Goal: Information Seeking & Learning: Learn about a topic

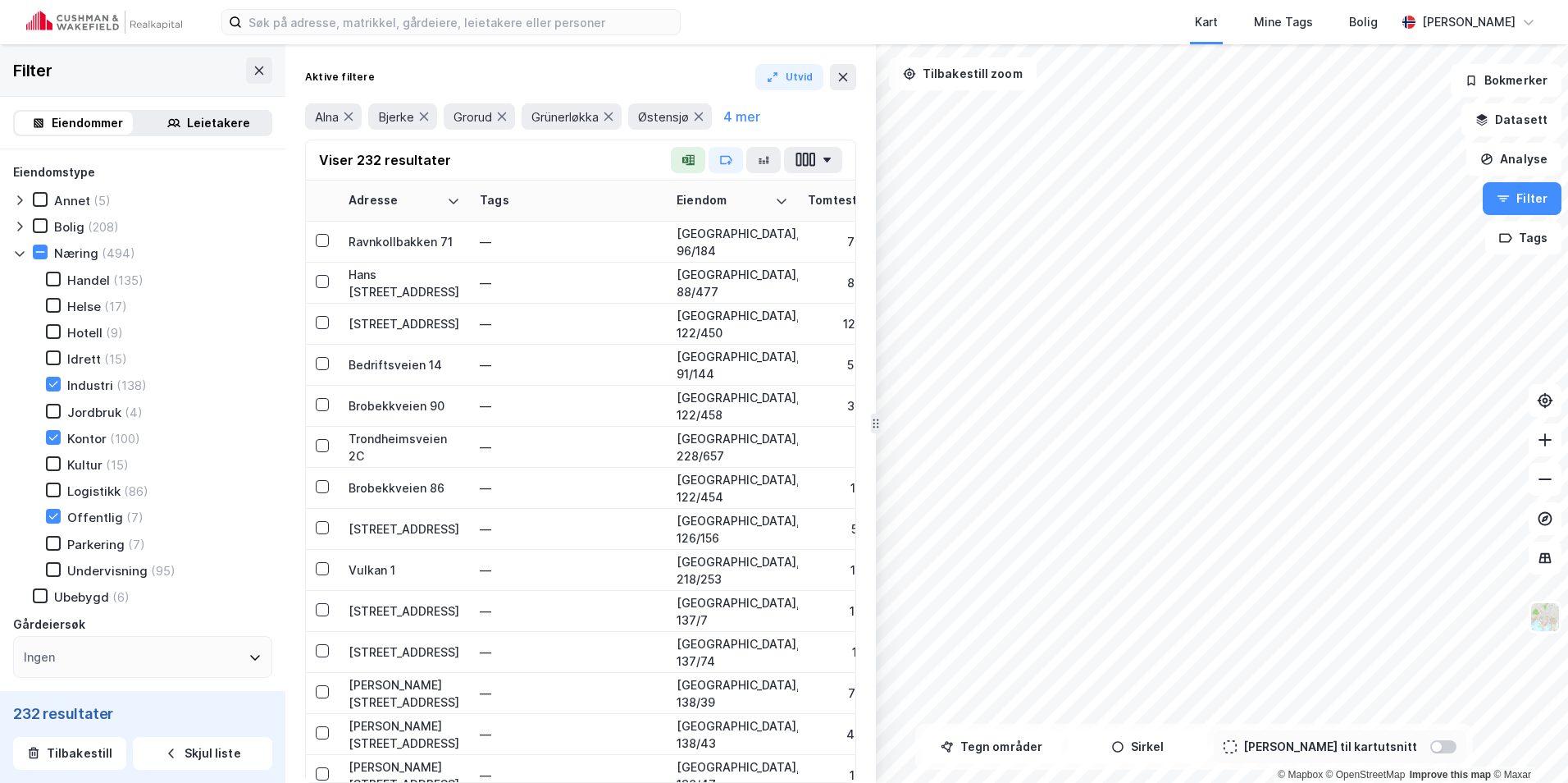
scroll to position [328, 0]
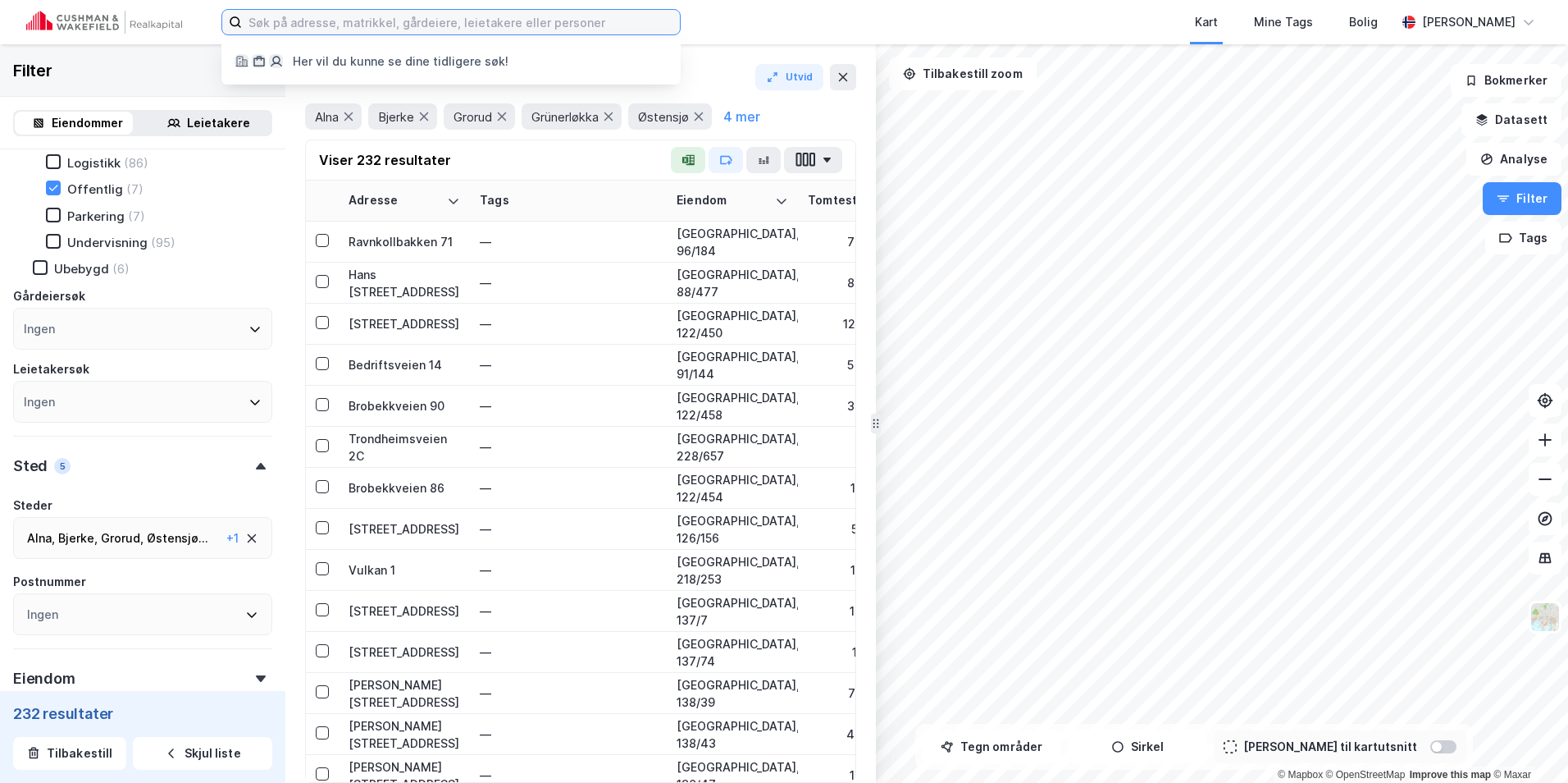
click at [334, 29] on input at bounding box center [461, 22] width 438 height 25
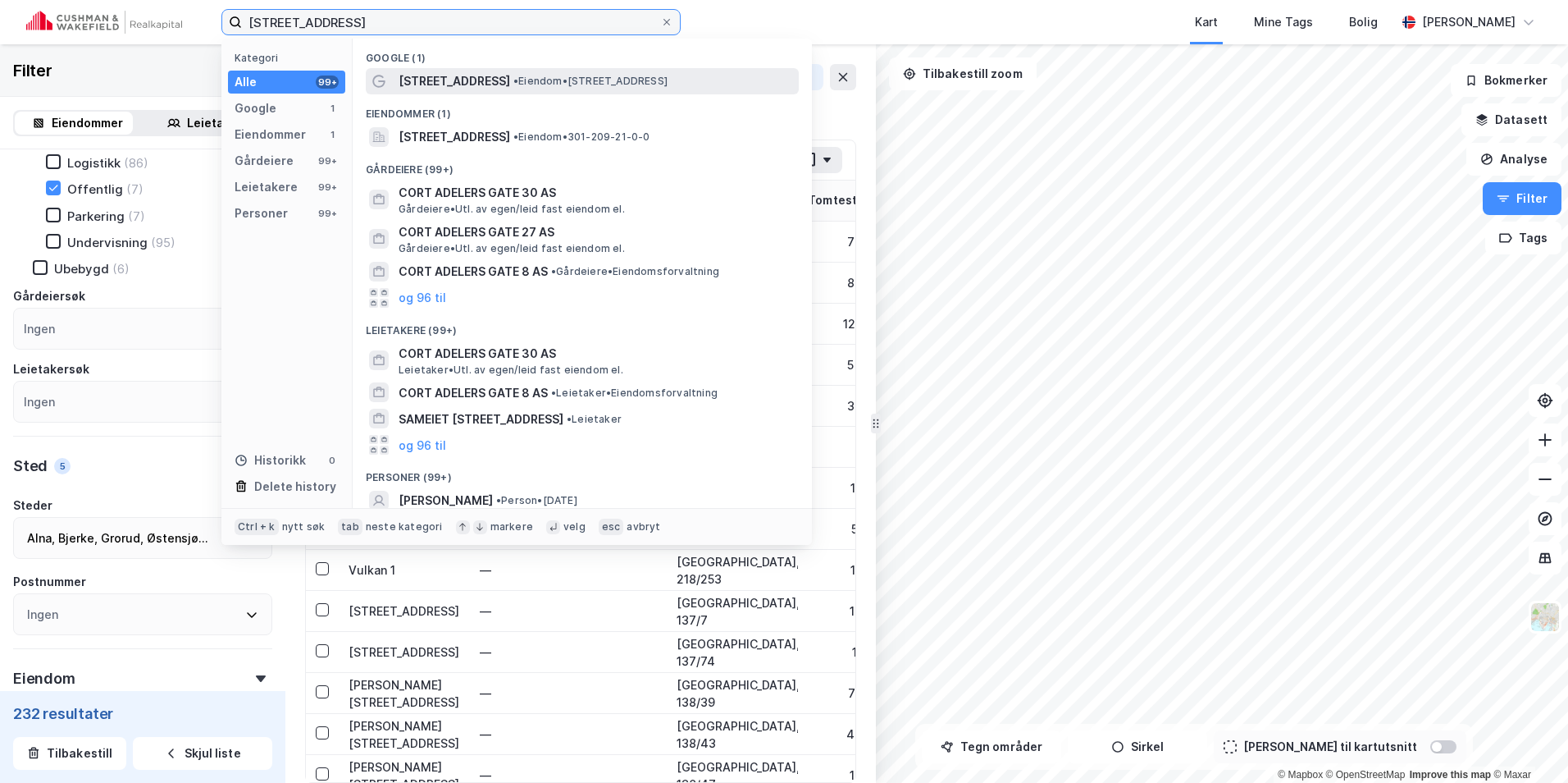
type input "[STREET_ADDRESS]"
click at [585, 87] on span "• Eiendom • [STREET_ADDRESS]" at bounding box center [590, 80] width 154 height 13
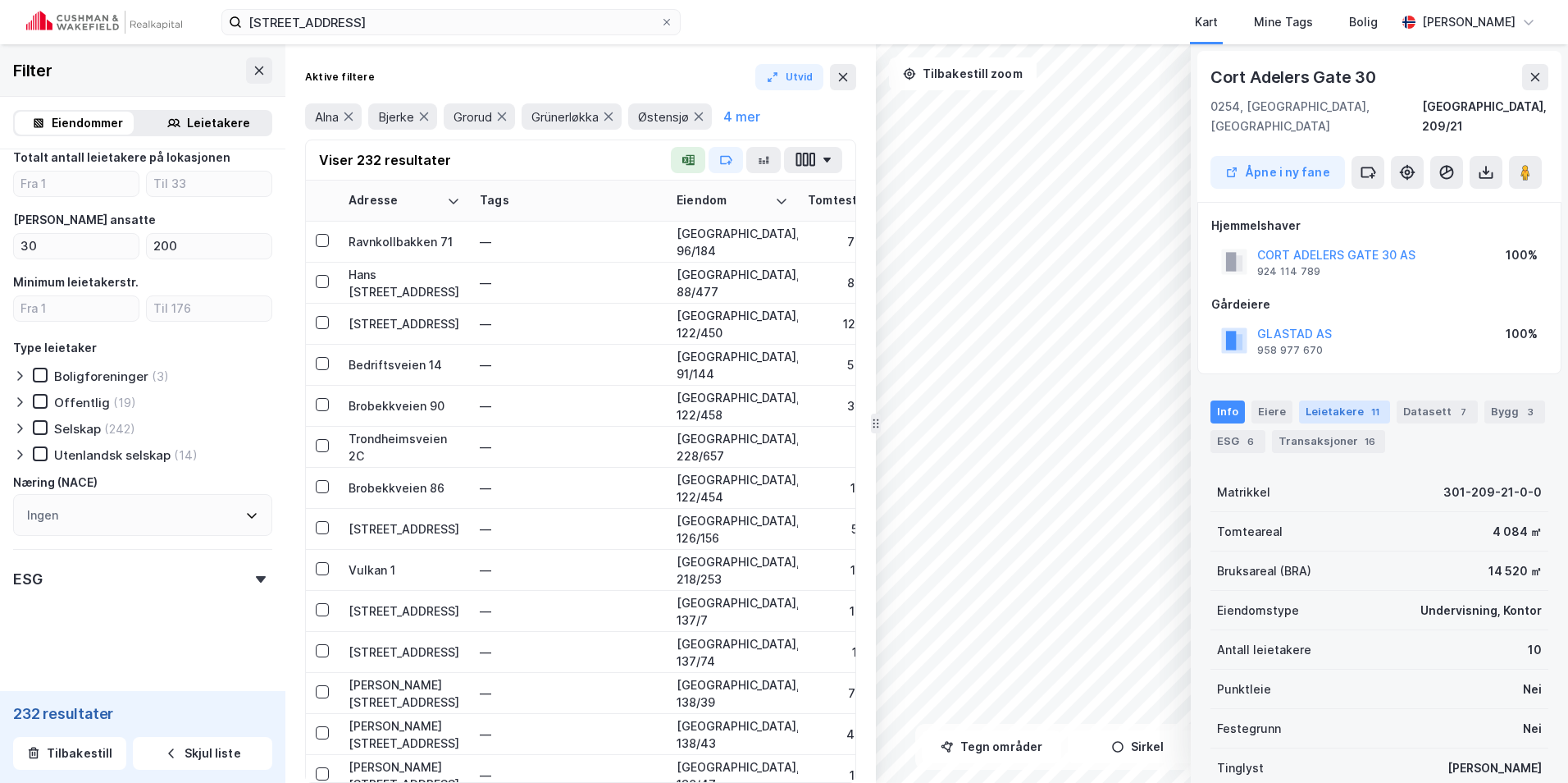
click at [1348, 400] on div "Leietakere 11" at bounding box center [1344, 411] width 91 height 23
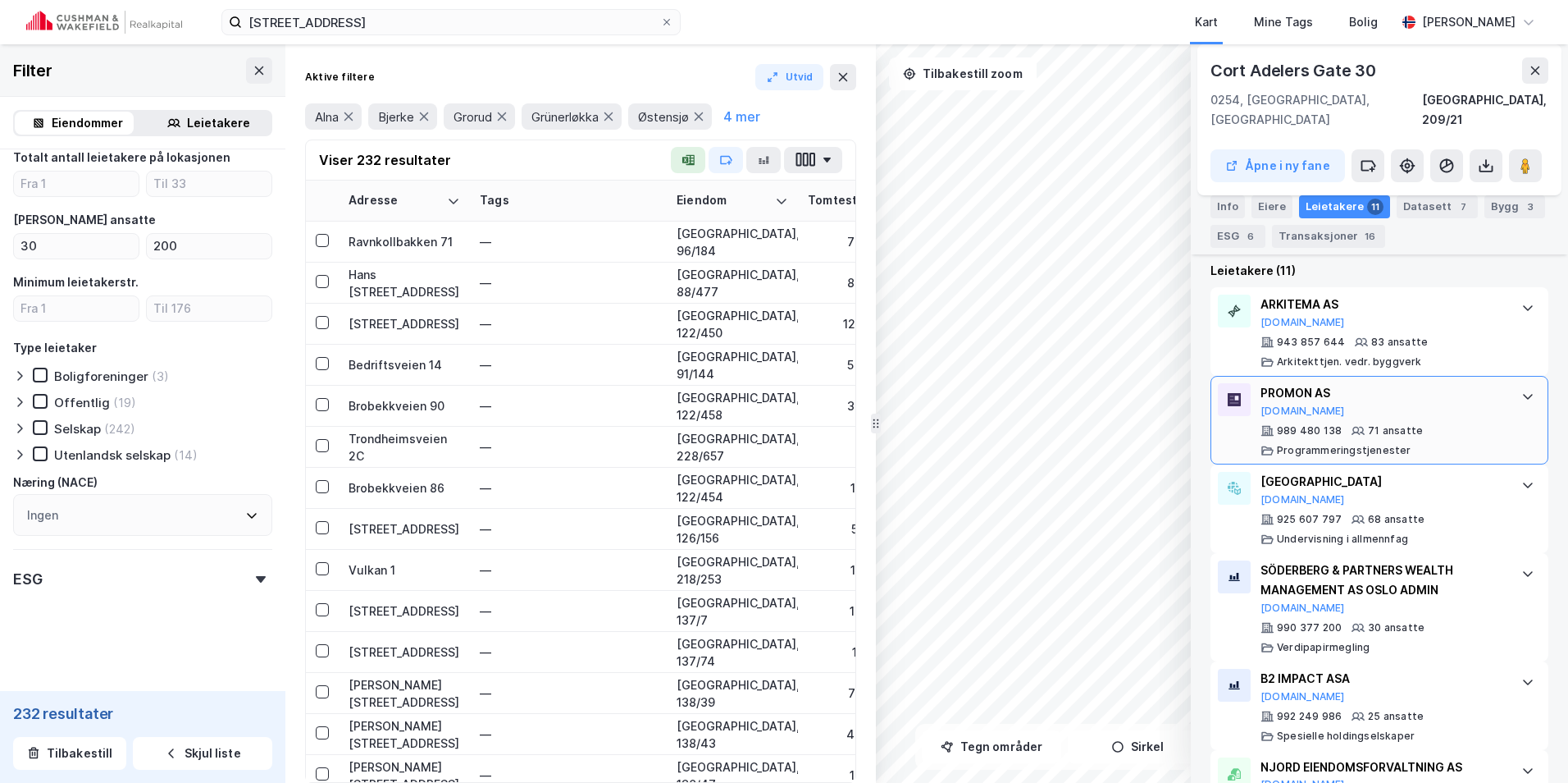
scroll to position [492, 0]
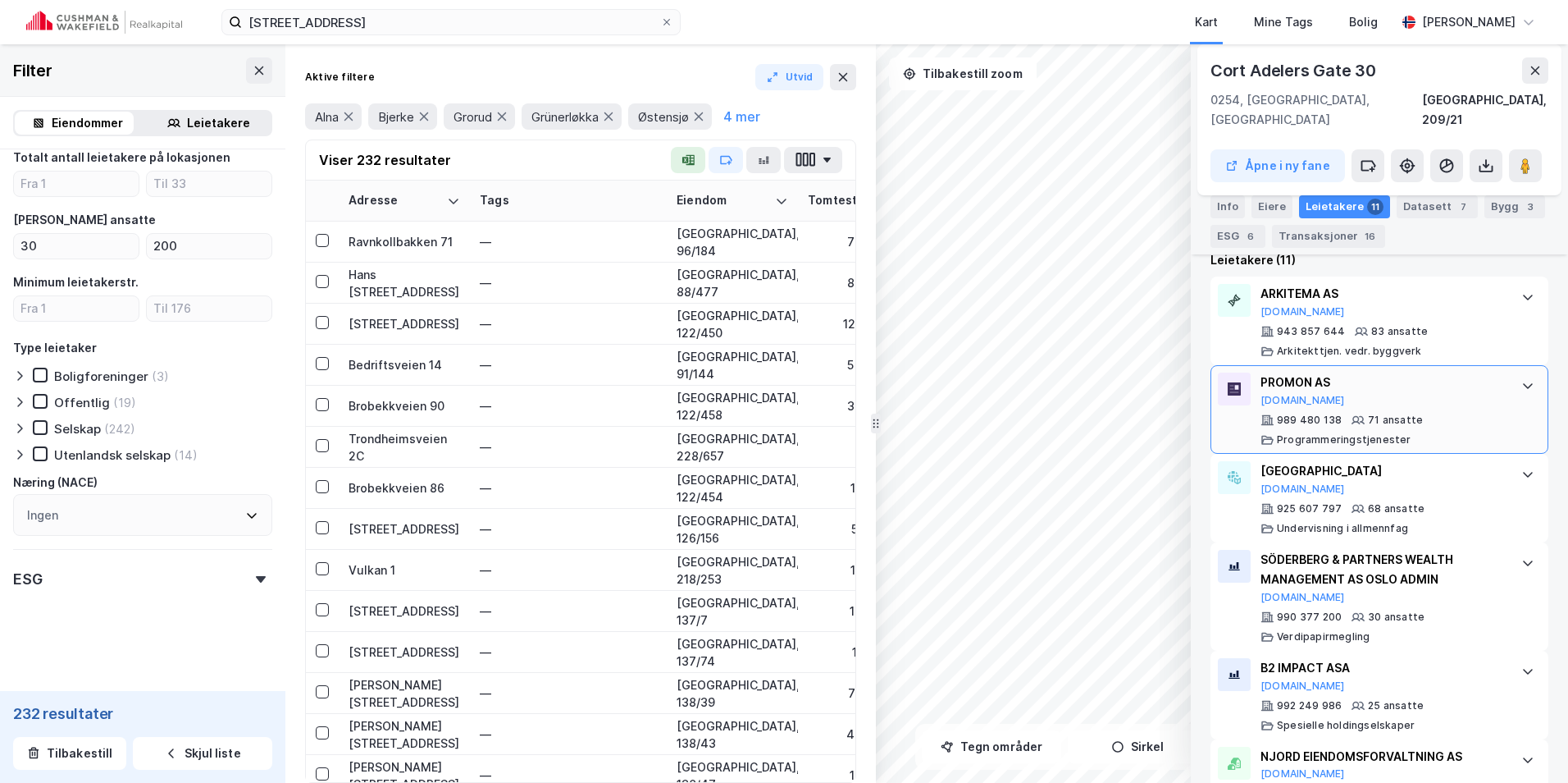
click at [1334, 376] on div "PROMON AS [DOMAIN_NAME]" at bounding box center [1383, 390] width 244 height 34
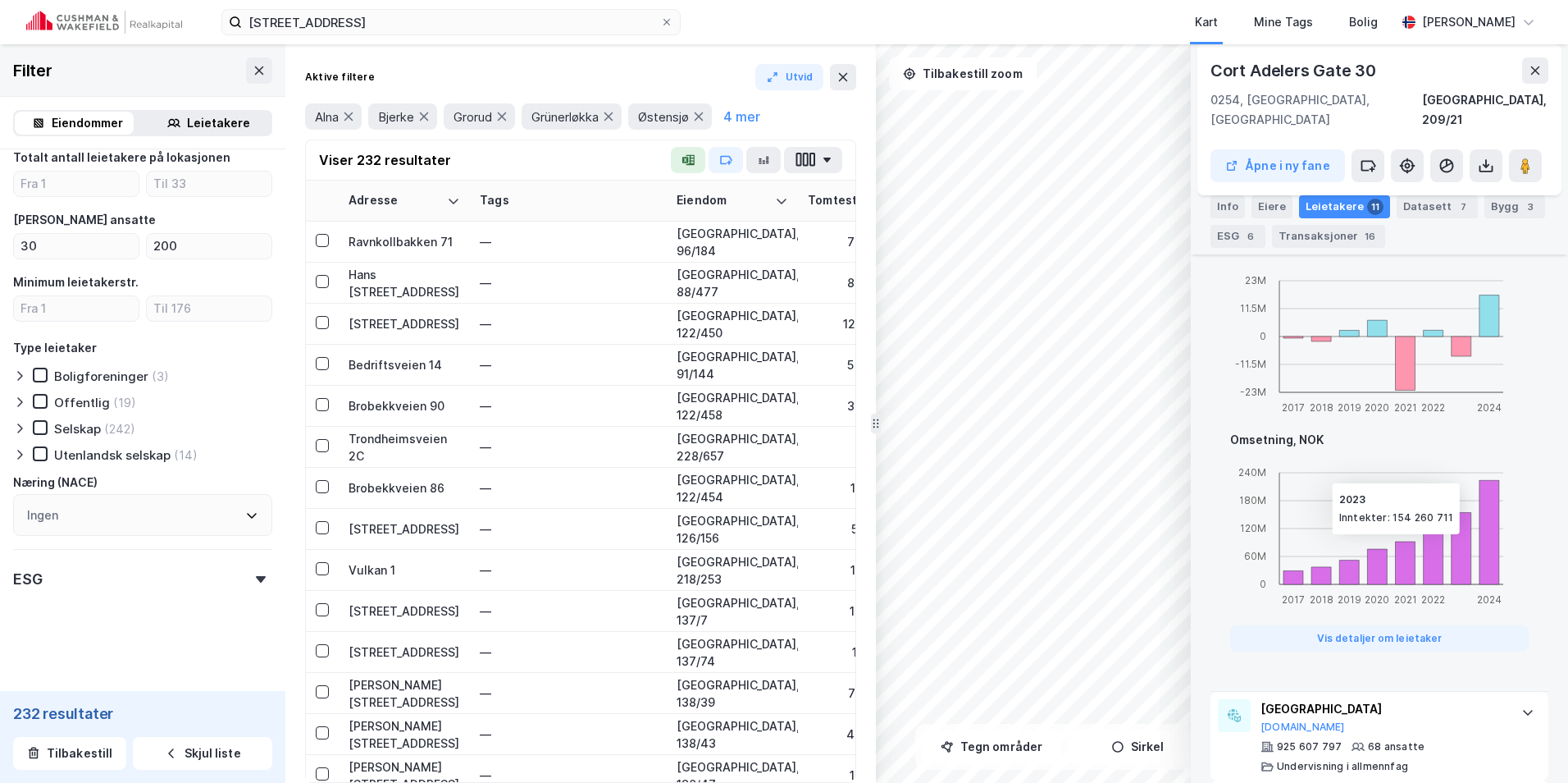
scroll to position [985, 0]
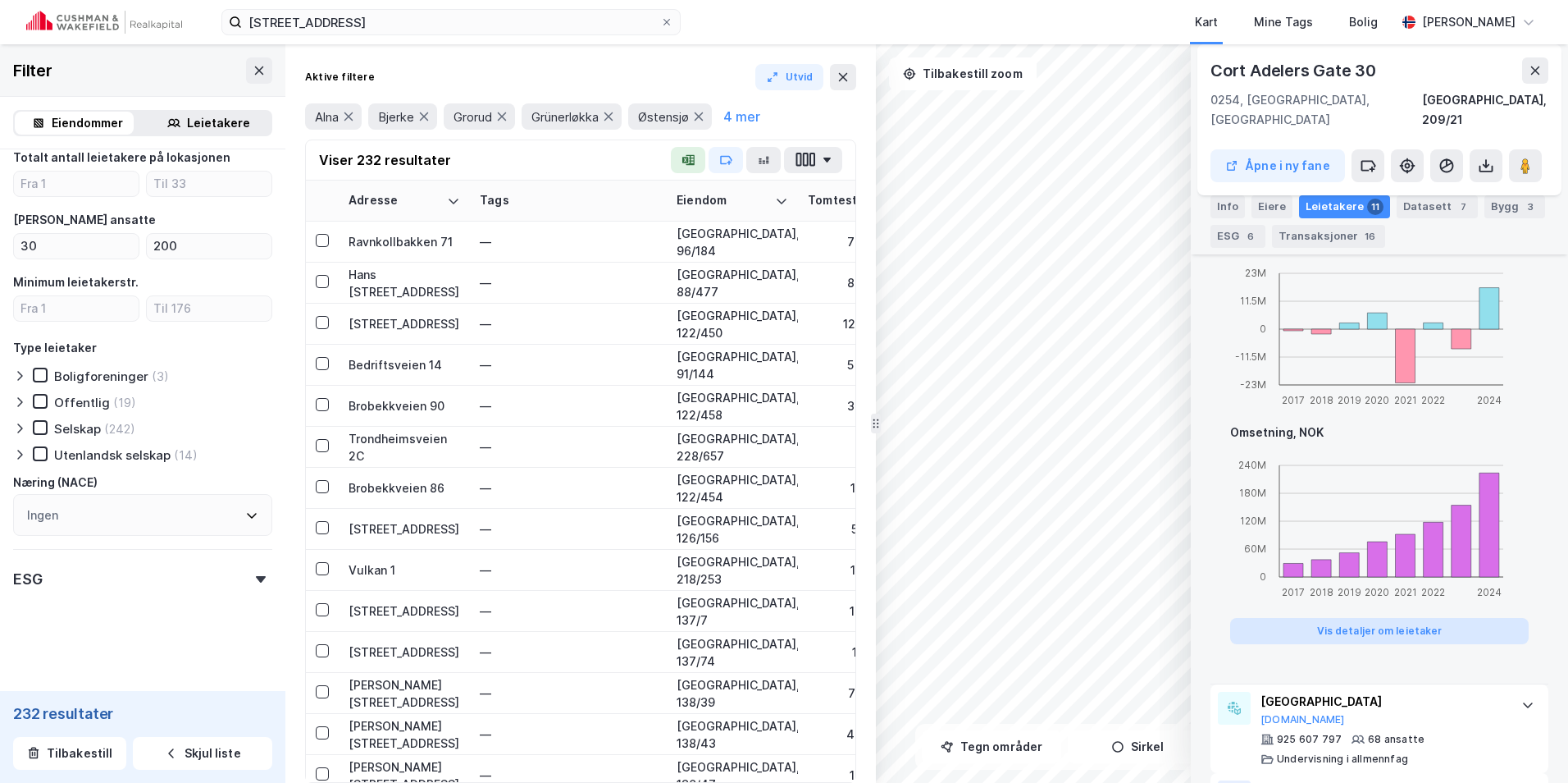
click at [1445, 618] on button "Vis detaljer om leietaker" at bounding box center [1379, 631] width 298 height 26
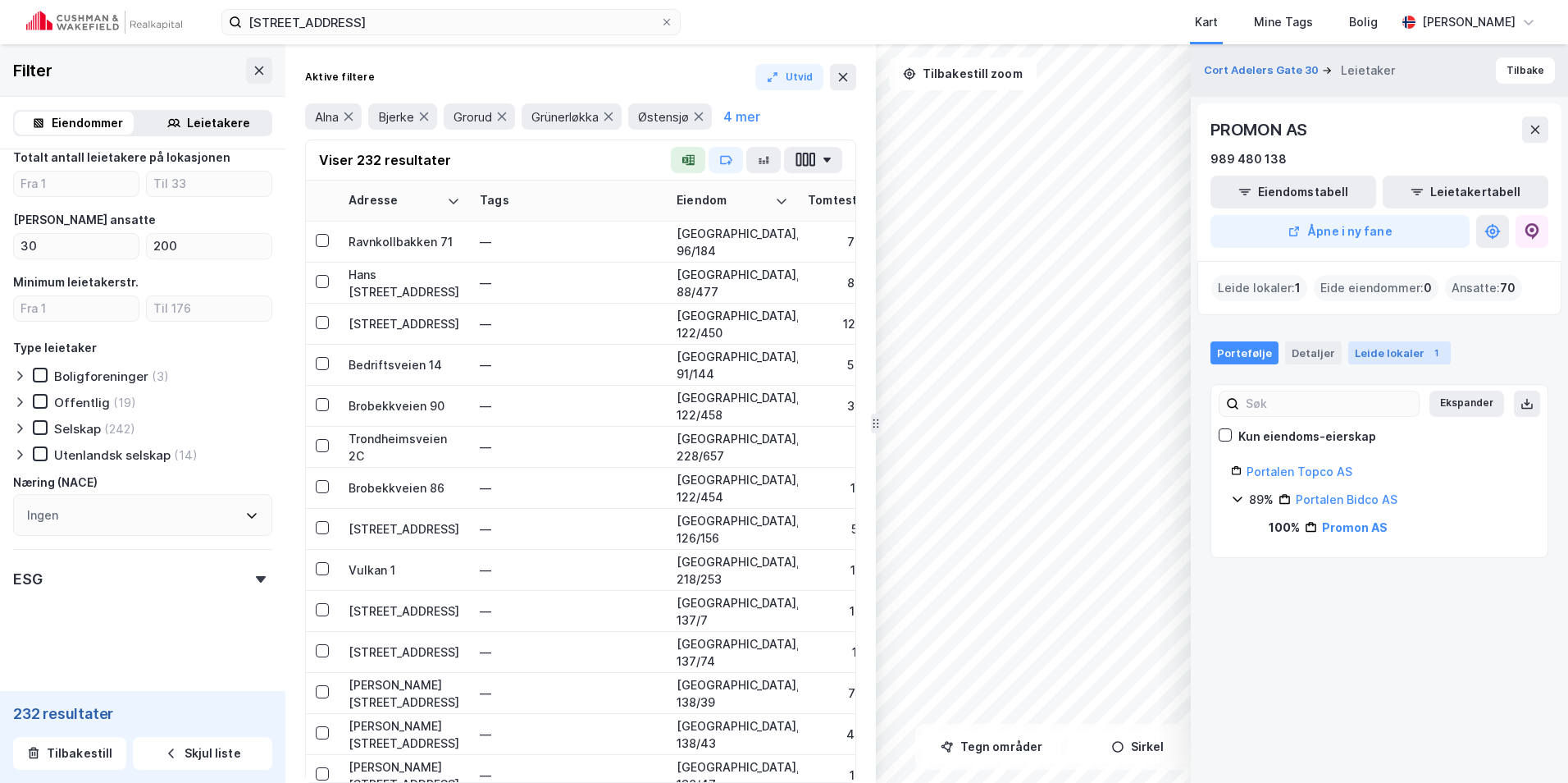
click at [1384, 350] on div "Leide lokaler 1" at bounding box center [1400, 352] width 103 height 23
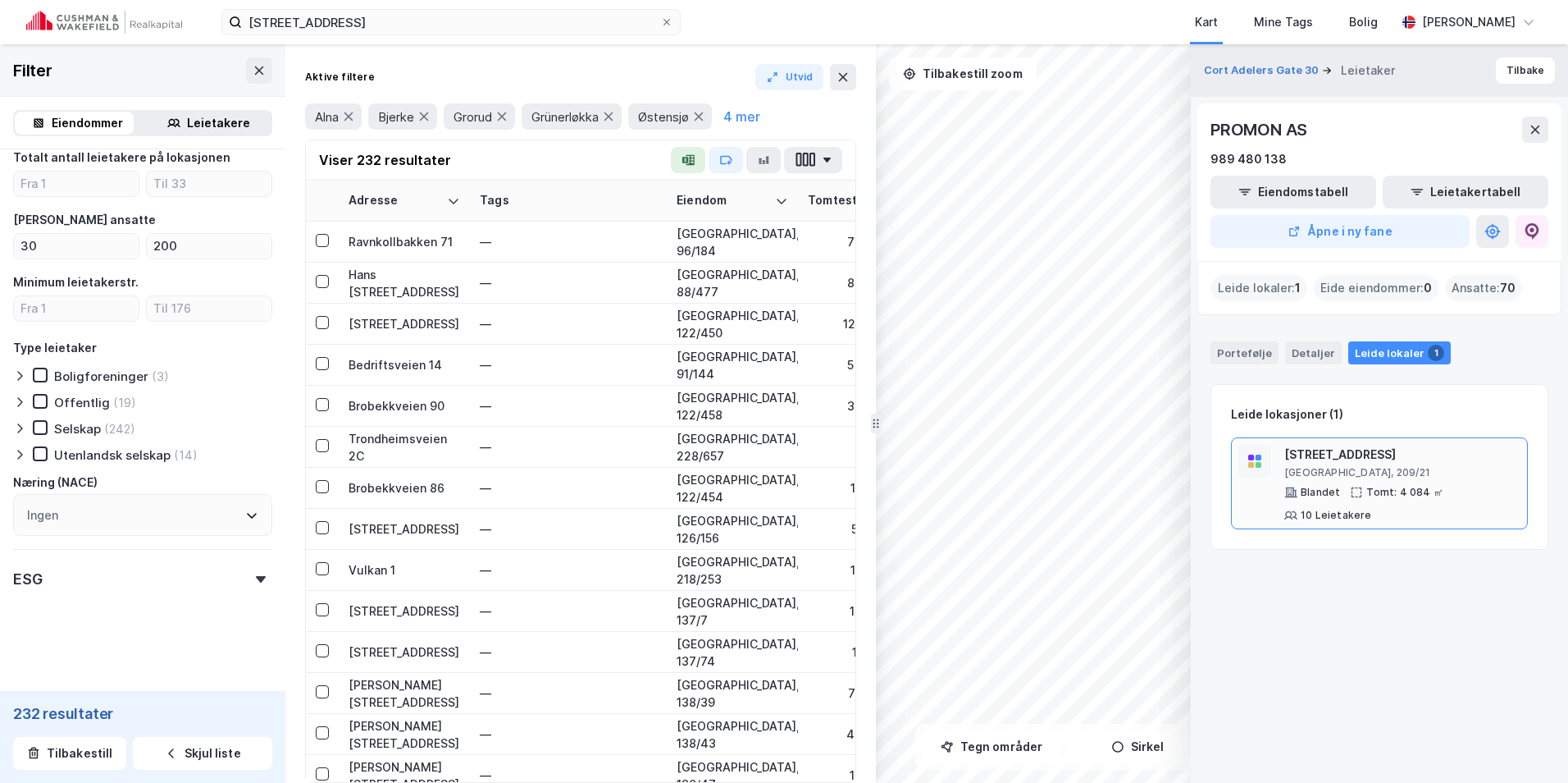
click at [1397, 461] on div "[STREET_ADDRESS]" at bounding box center [1402, 454] width 236 height 20
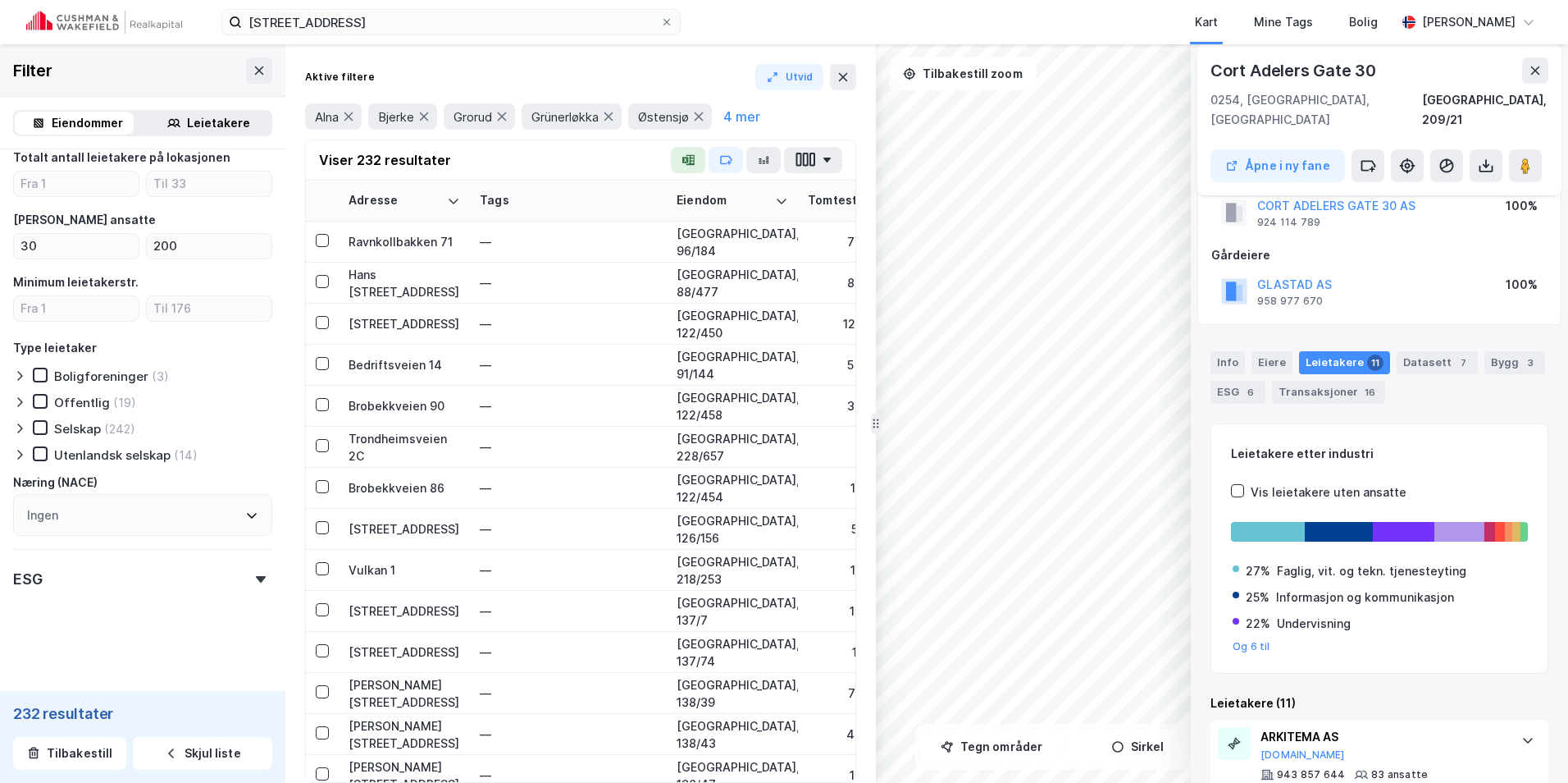
scroll to position [0, 0]
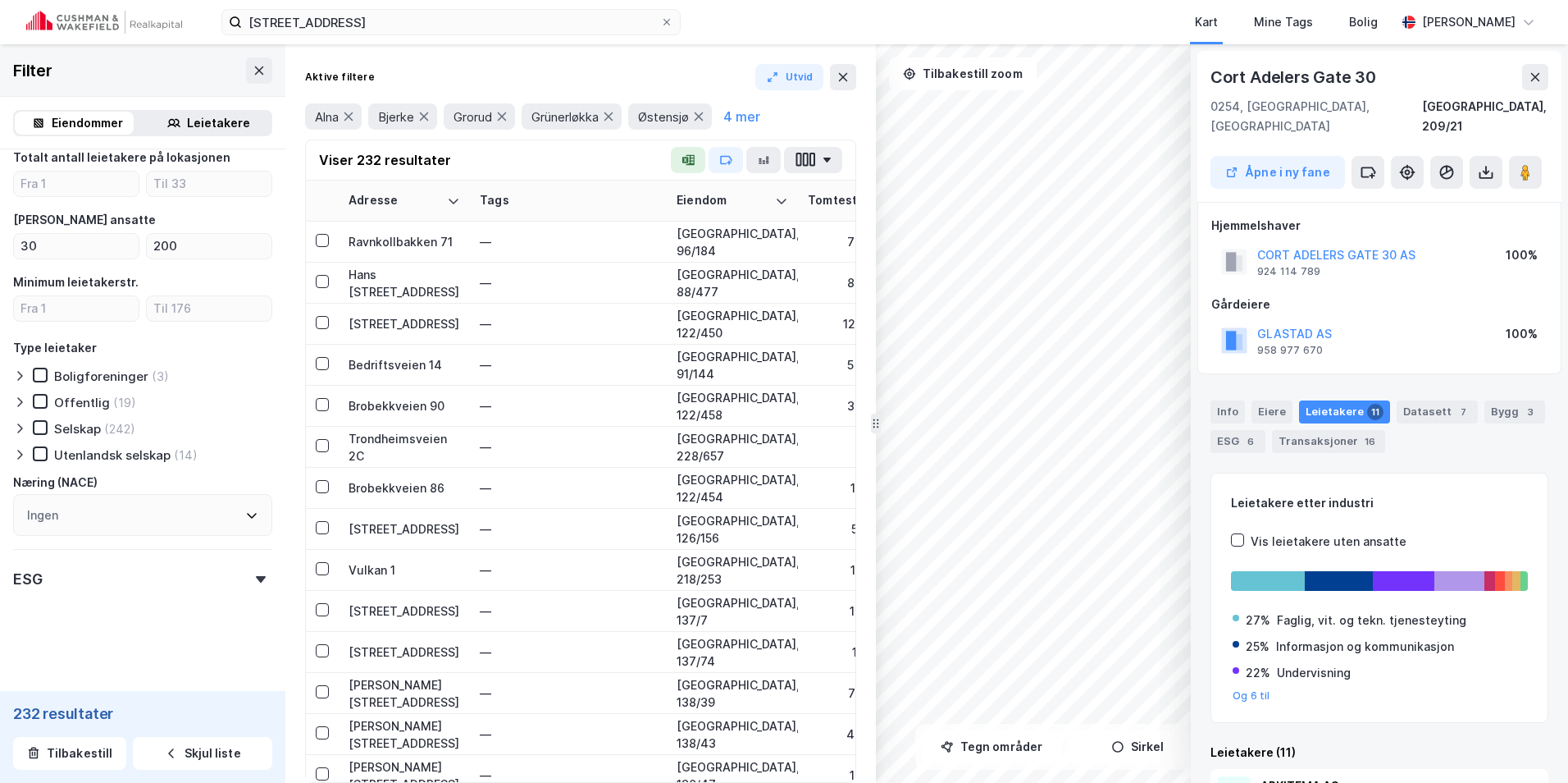
click at [1360, 245] on div "CORT ADELERS GATE 30 AS" at bounding box center [1336, 255] width 158 height 20
click at [0, 0] on button "CORT ADELERS GATE 30 AS" at bounding box center [0, 0] width 0 height 0
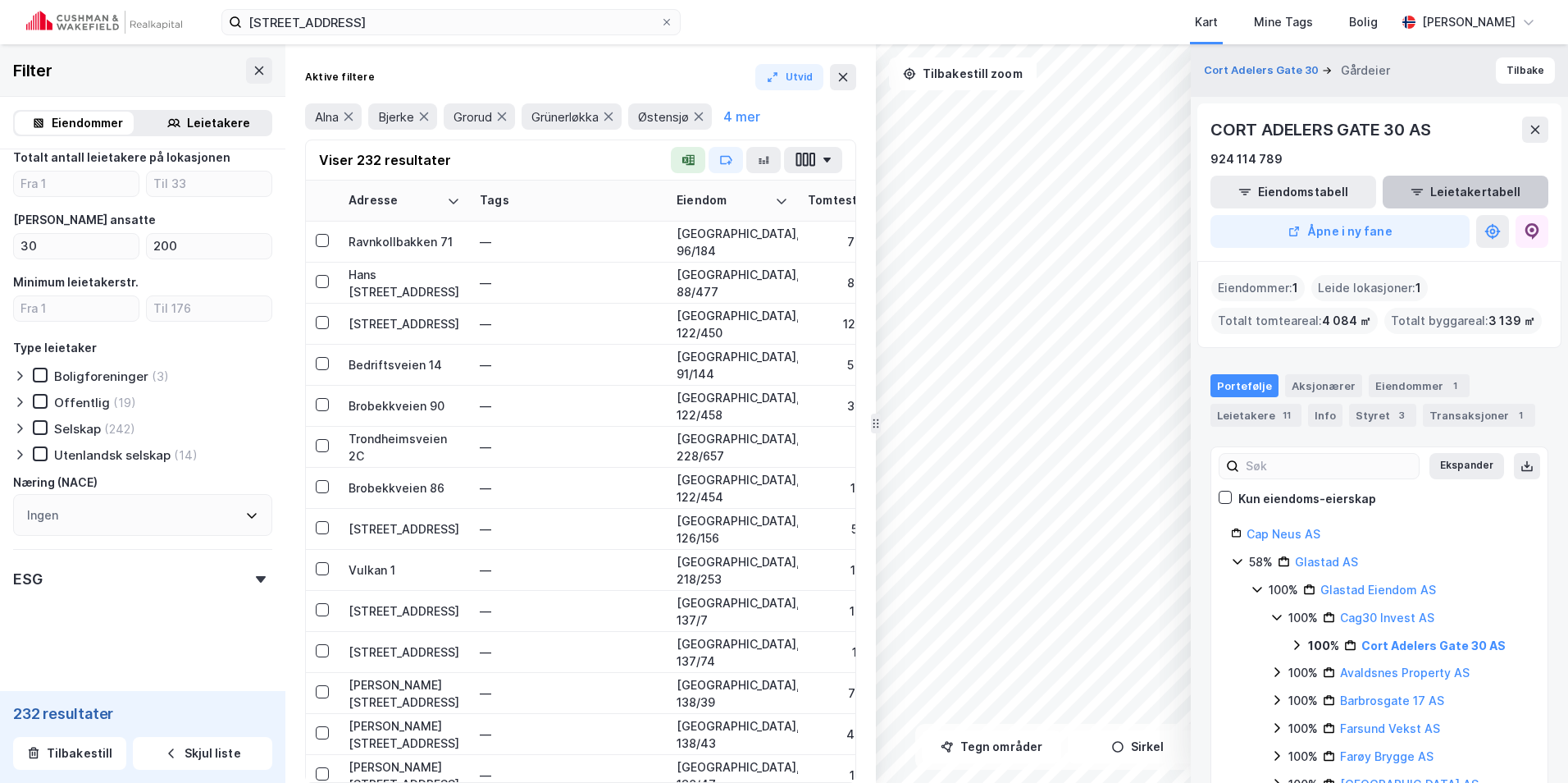
click at [1478, 185] on button "Leietakertabell" at bounding box center [1465, 191] width 166 height 32
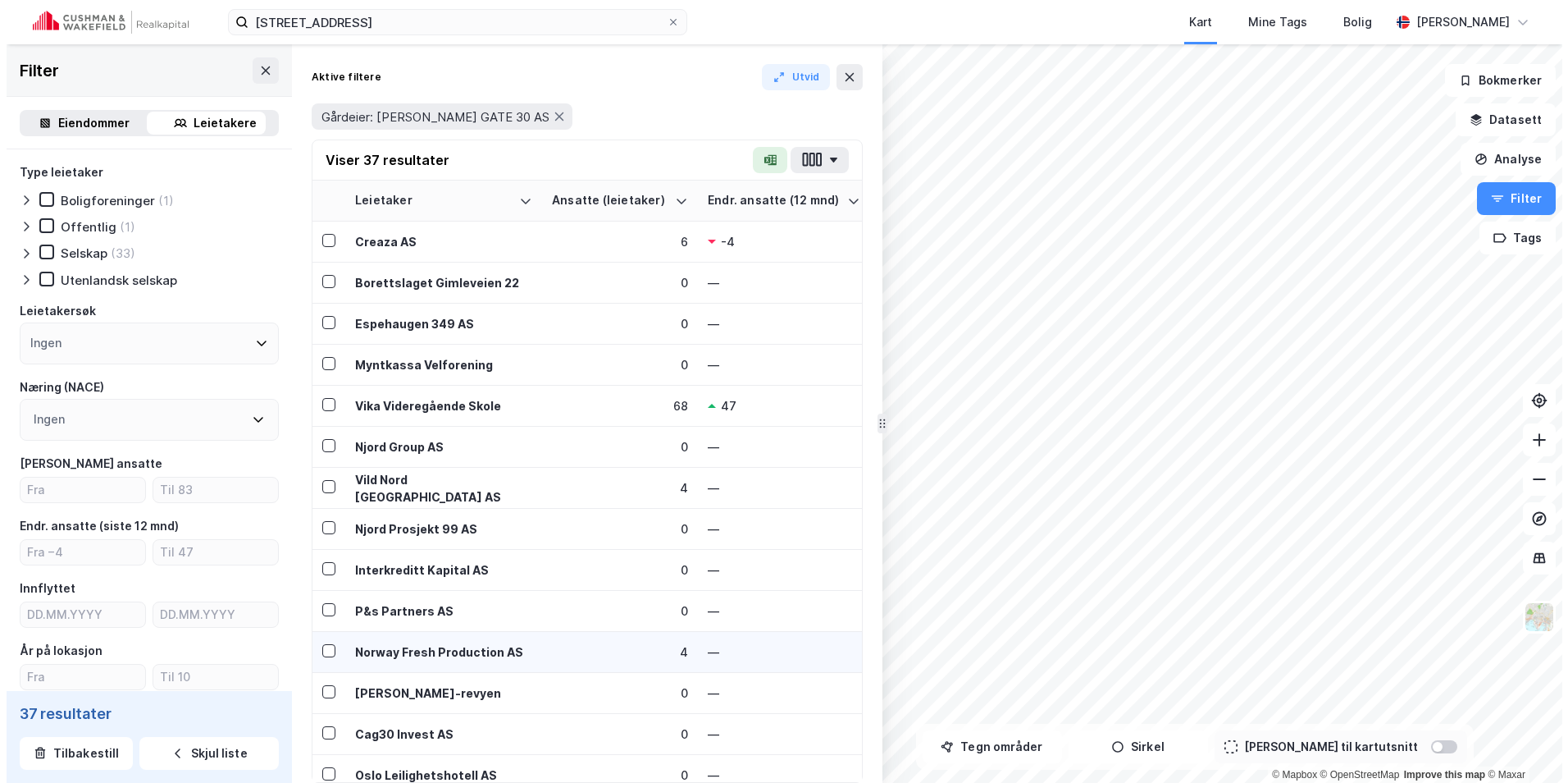
scroll to position [246, 0]
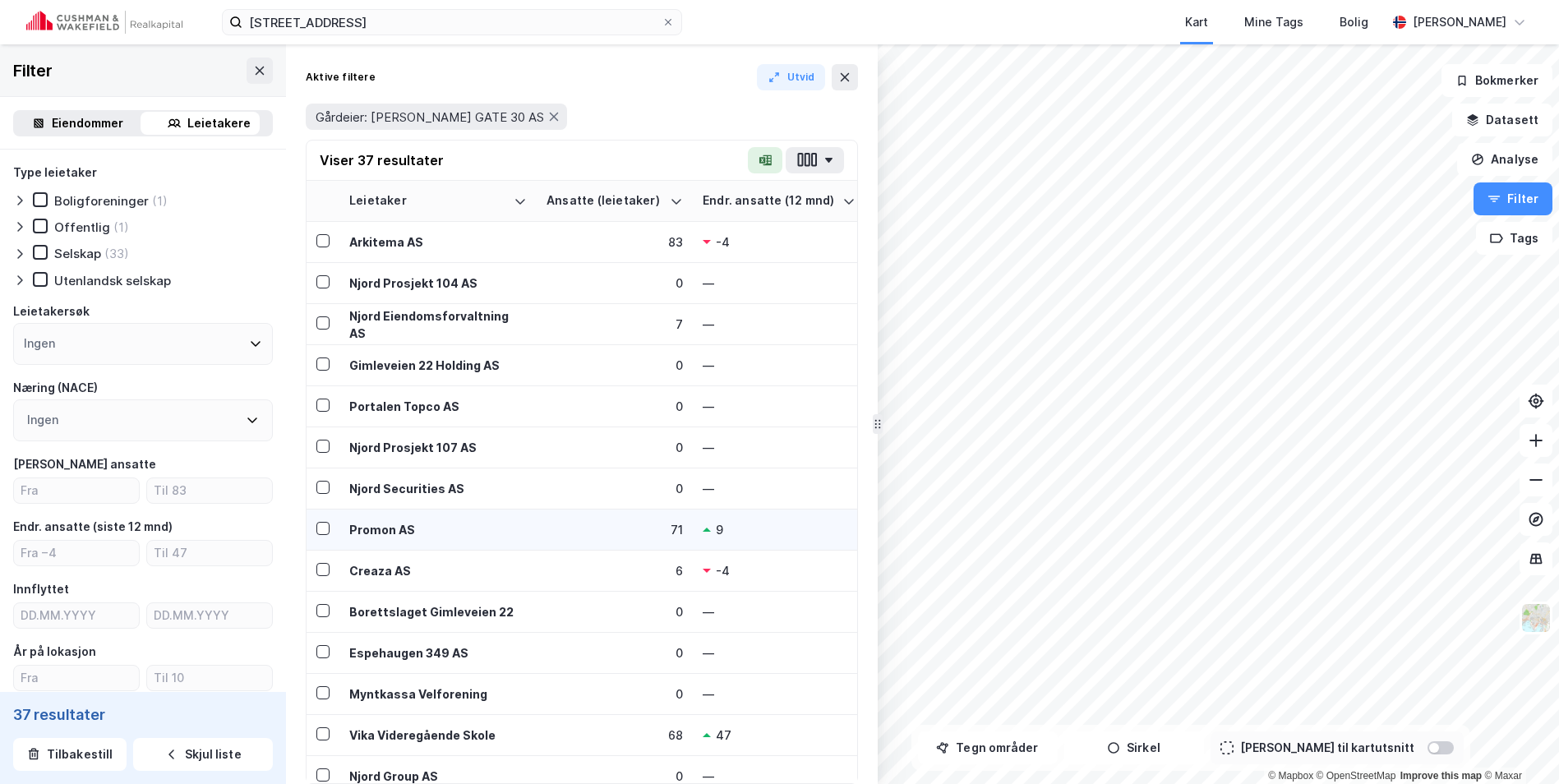
click at [741, 531] on div "9" at bounding box center [779, 530] width 153 height 17
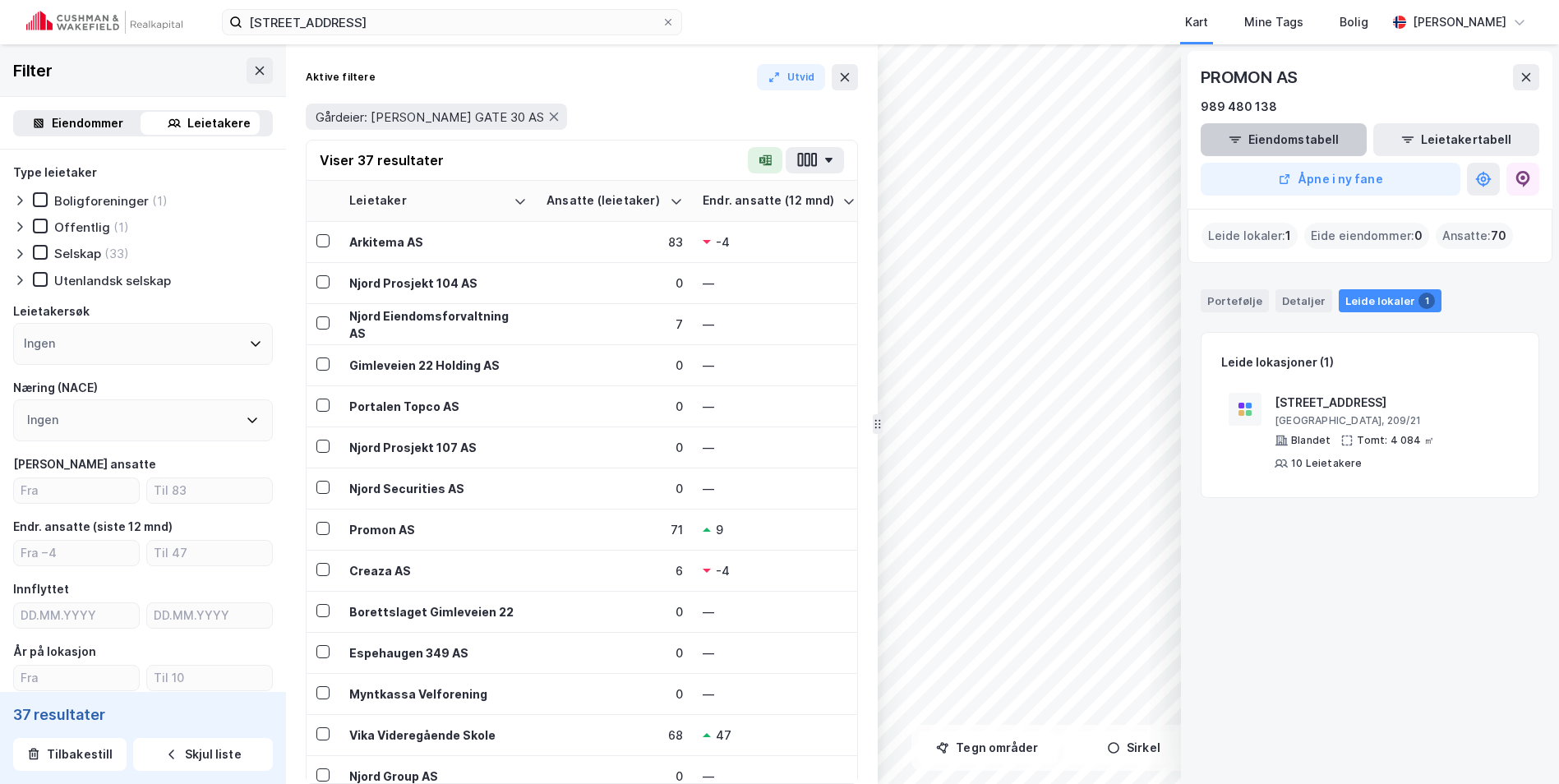
click at [1335, 140] on button "Eiendomstabell" at bounding box center [1283, 140] width 166 height 33
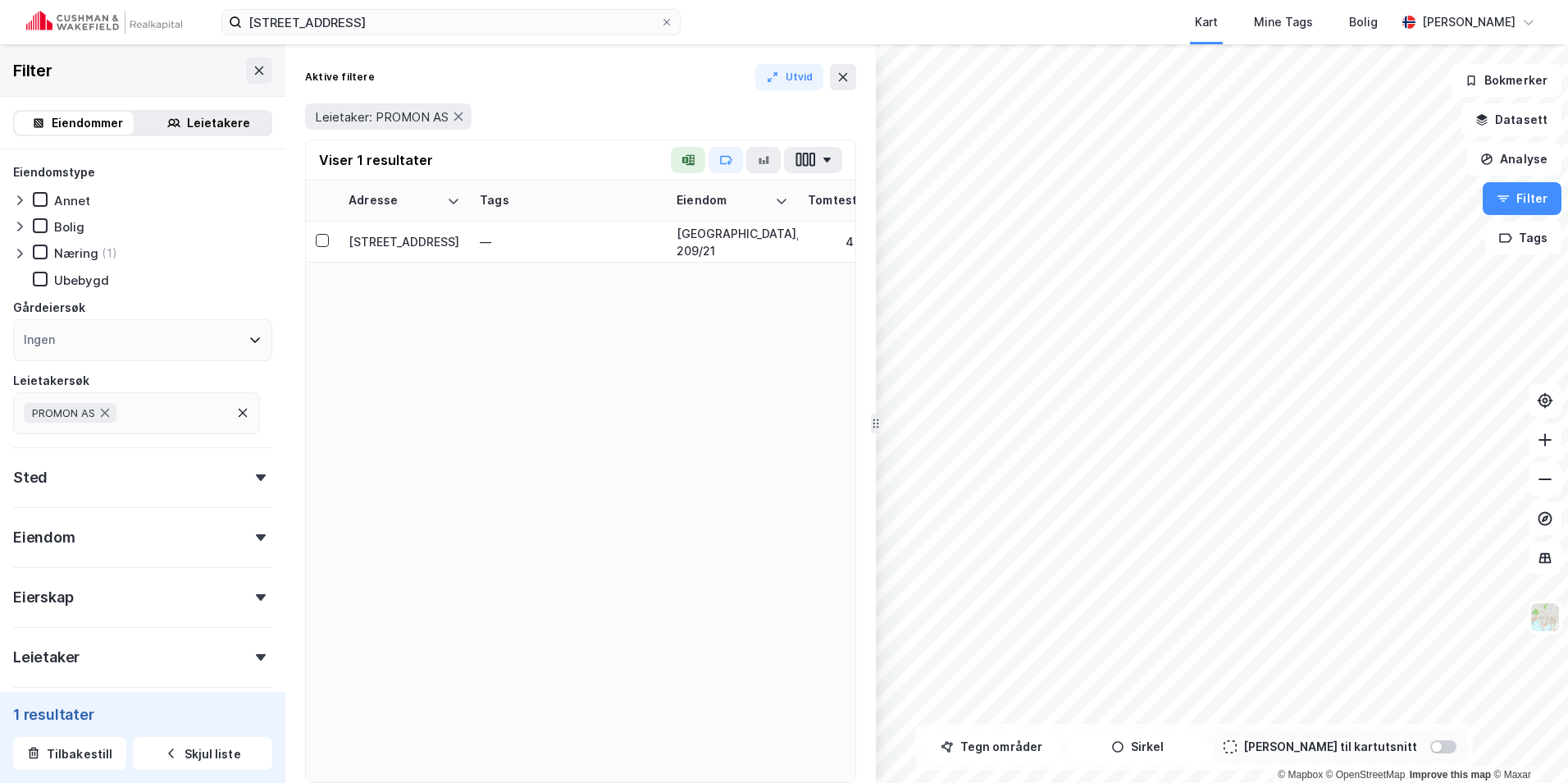
click at [233, 651] on div "Leietaker" at bounding box center [142, 650] width 259 height 47
